Goal: Information Seeking & Learning: Learn about a topic

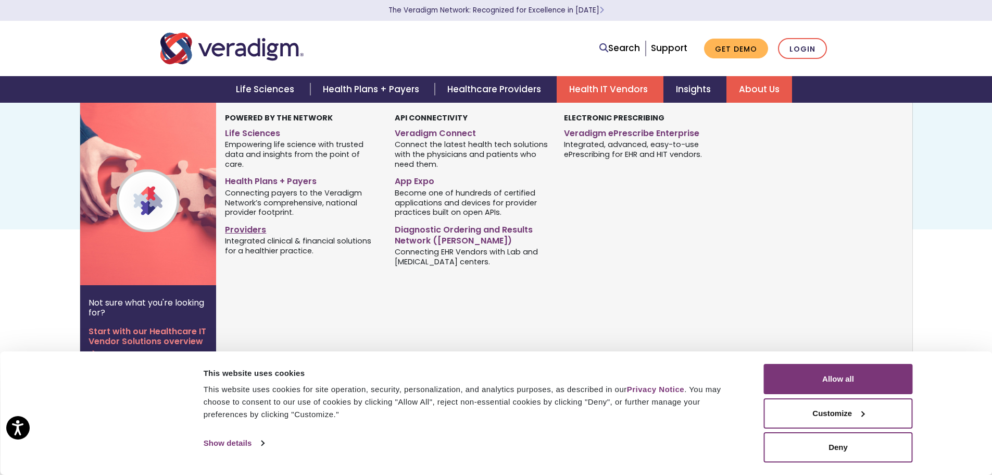
click at [241, 220] on link "Providers" at bounding box center [302, 227] width 154 height 15
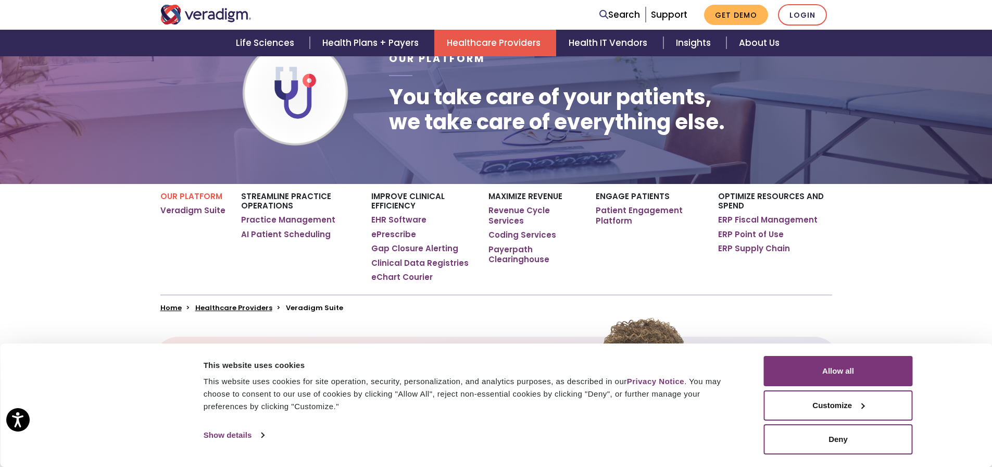
scroll to position [104, 0]
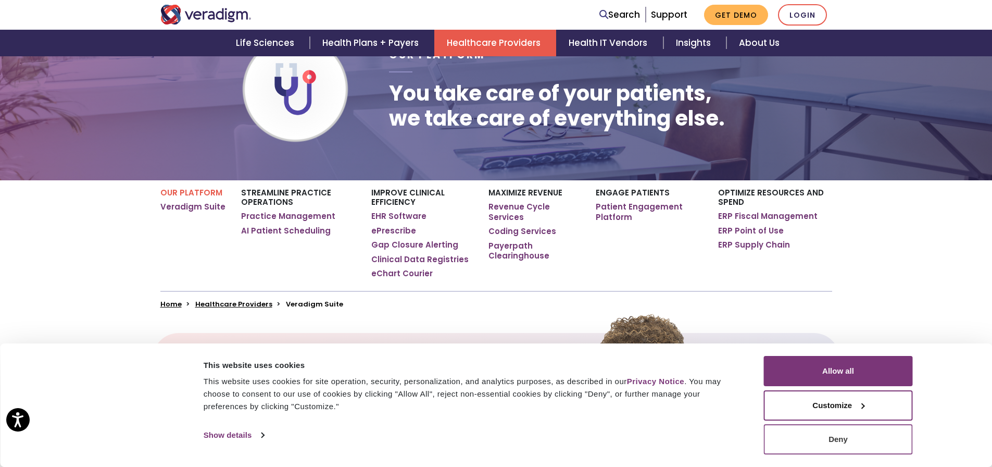
click at [861, 449] on button "Deny" at bounding box center [838, 439] width 149 height 30
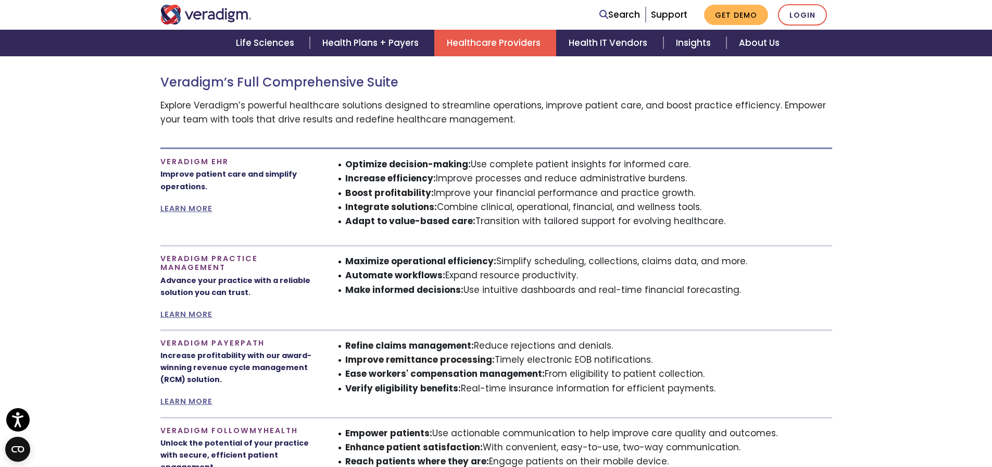
scroll to position [625, 0]
click at [190, 209] on link "LEARN MORE" at bounding box center [186, 210] width 52 height 10
